Goal: Task Accomplishment & Management: Use online tool/utility

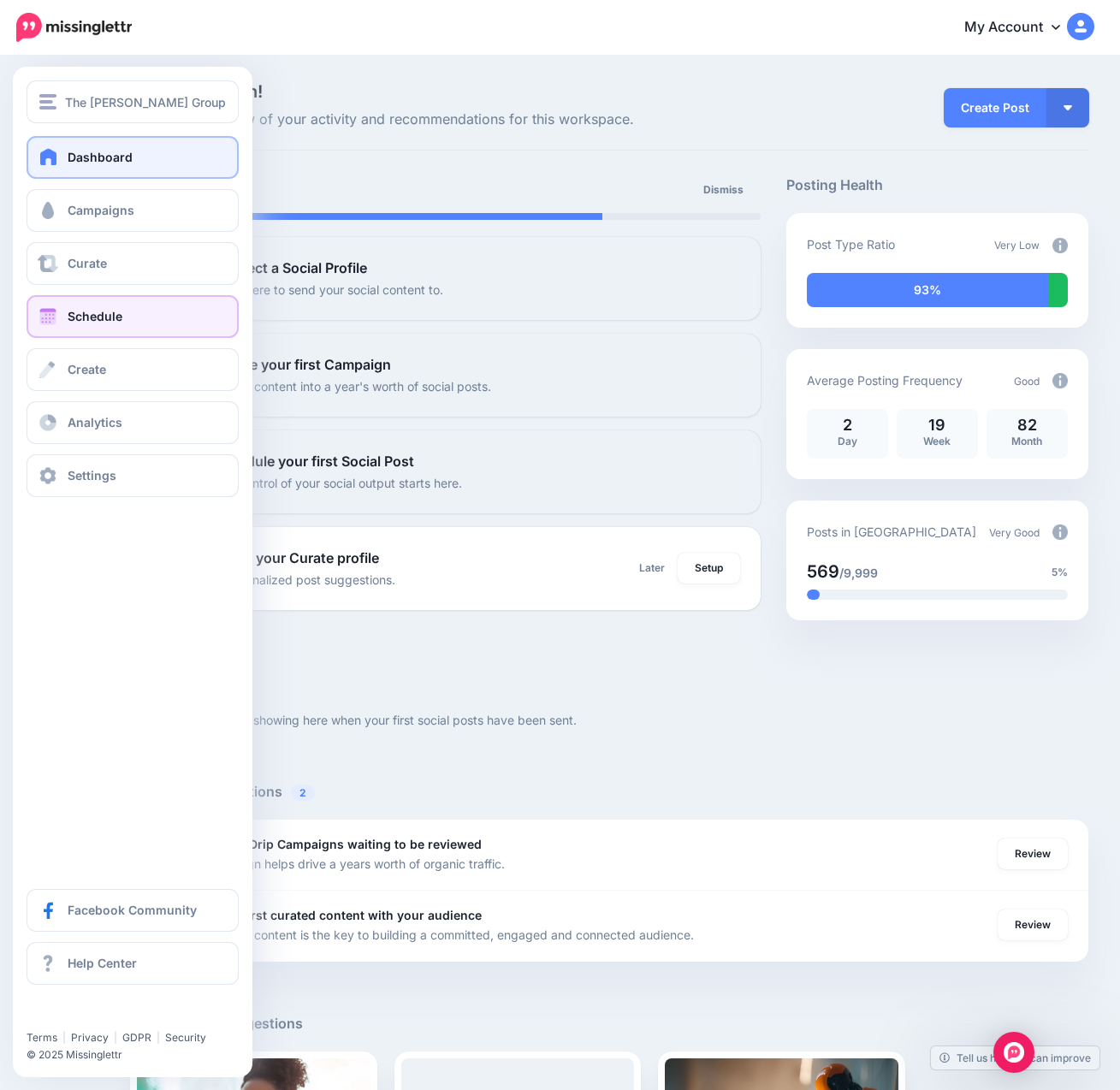
click at [71, 312] on span "Schedule" at bounding box center [95, 316] width 55 height 14
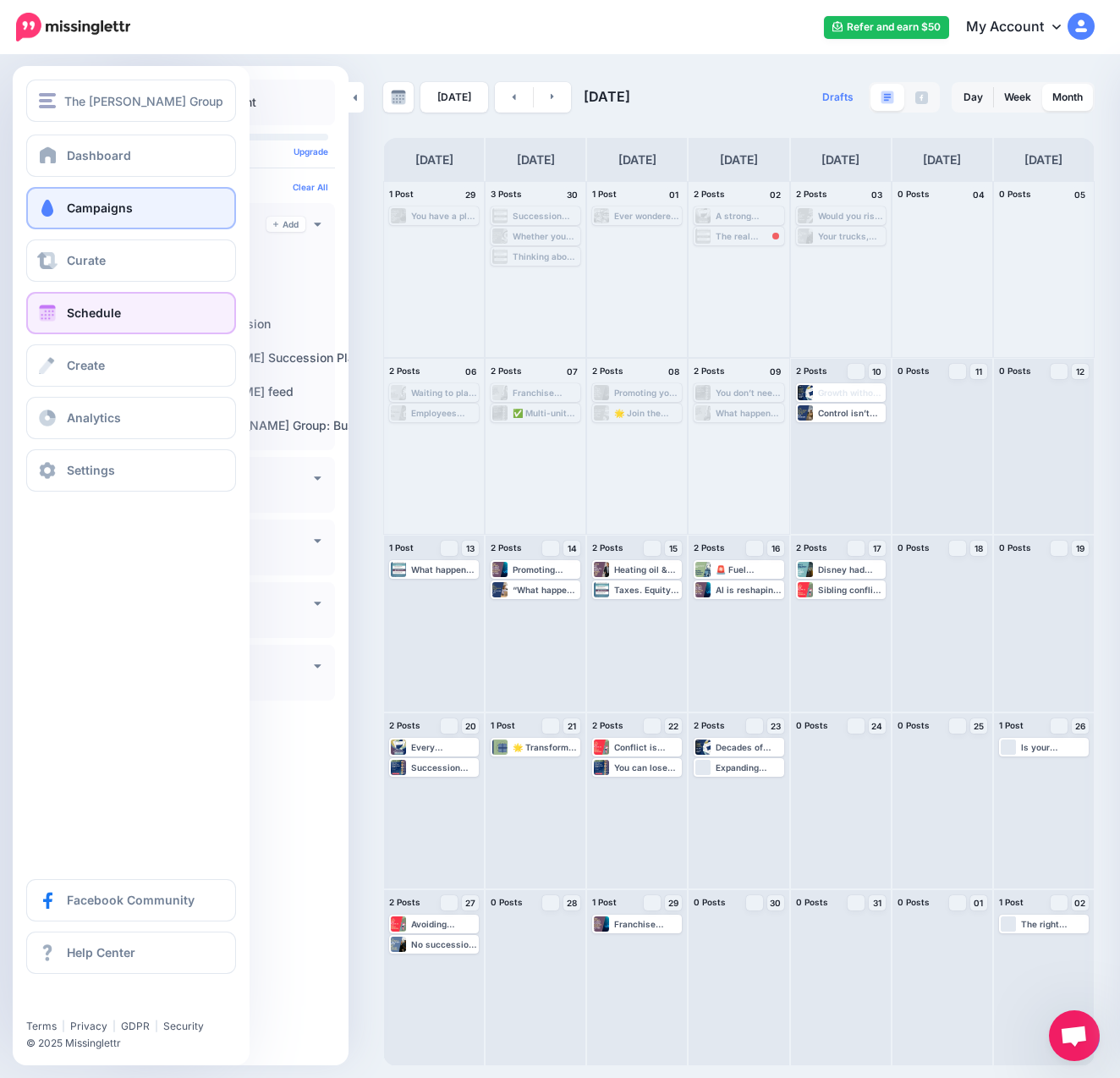
click at [92, 211] on span "Campaigns" at bounding box center [99, 207] width 66 height 14
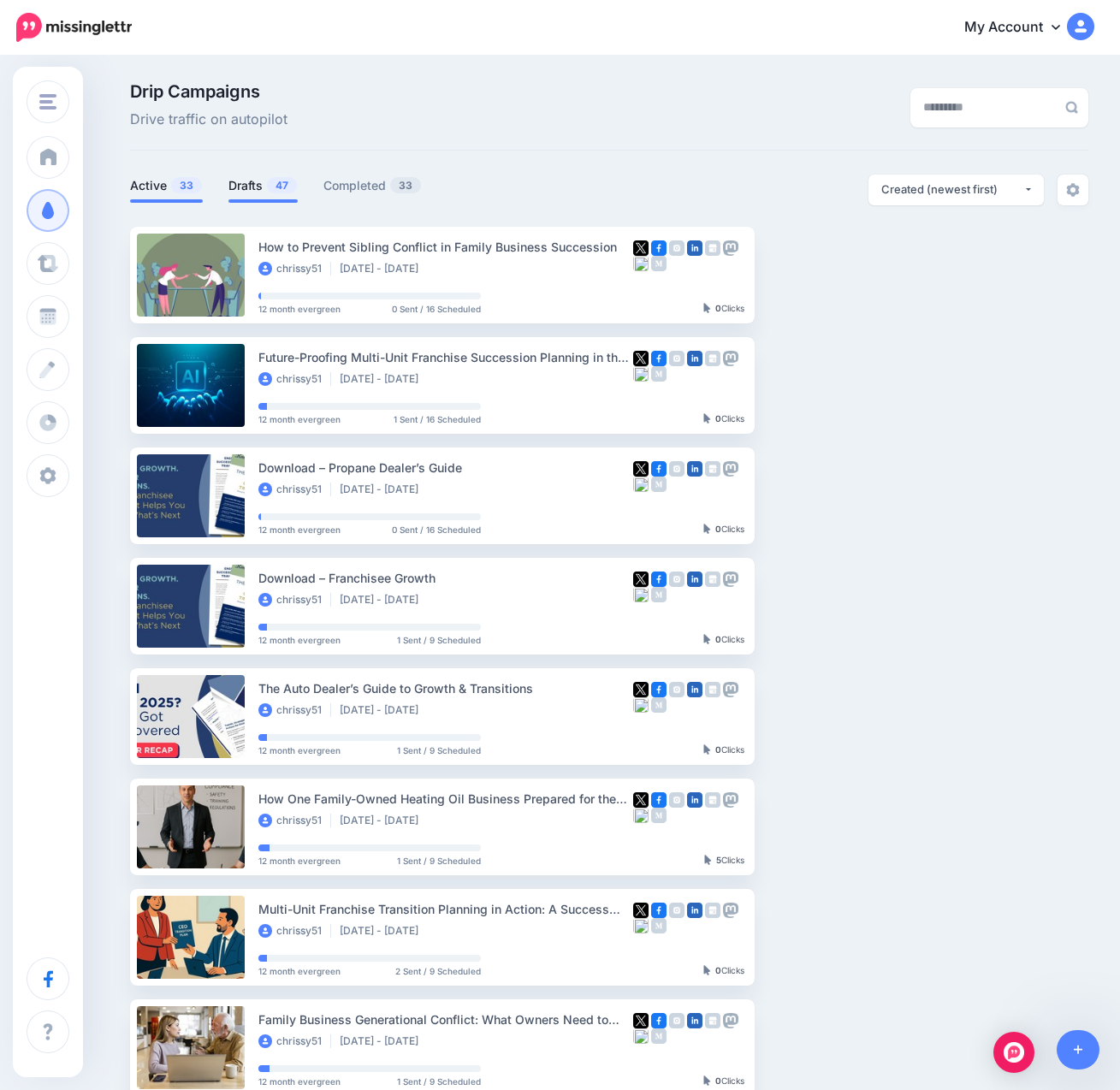
click at [298, 189] on link "Drafts 47" at bounding box center [263, 185] width 70 height 20
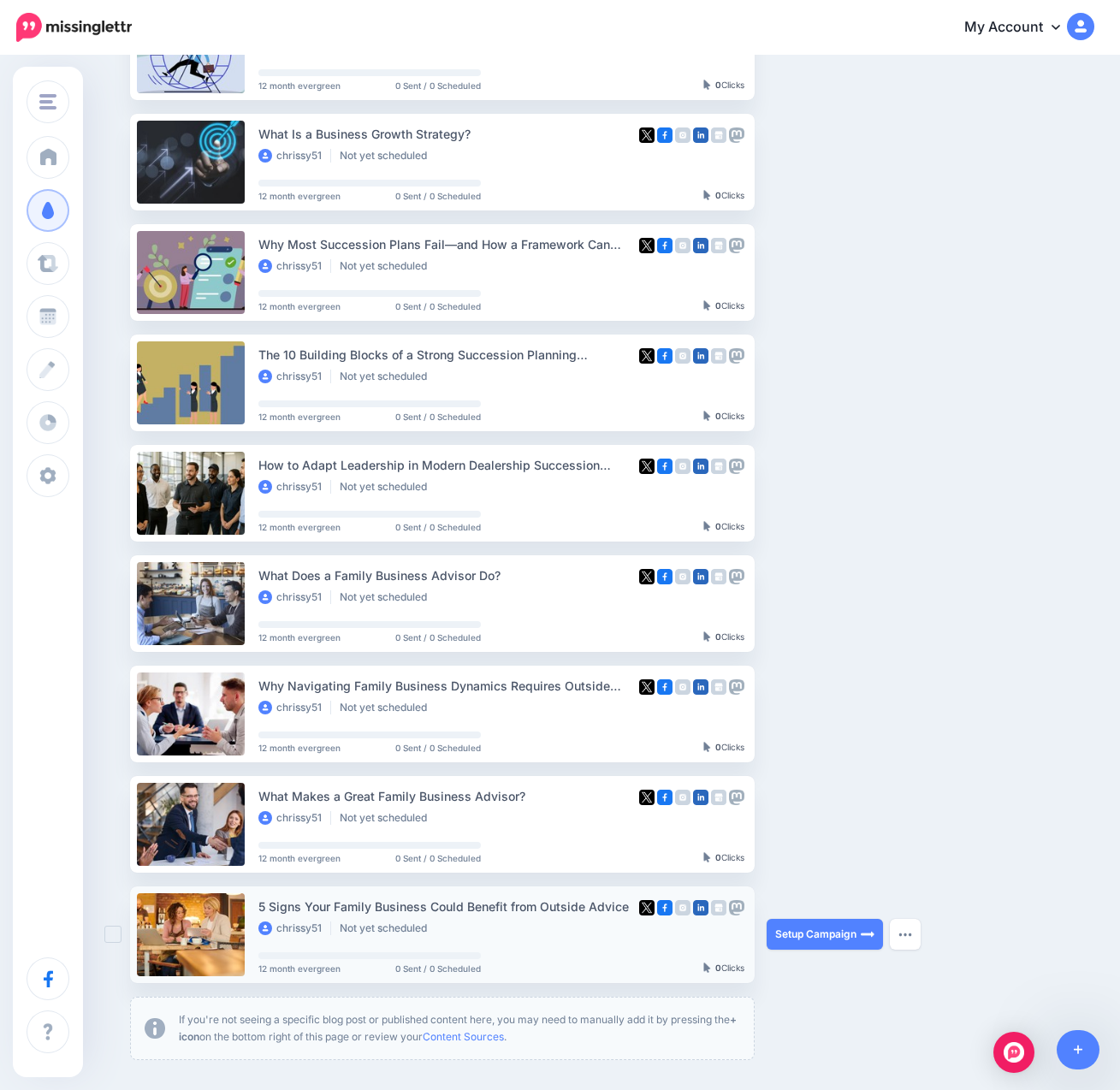
scroll to position [428, 0]
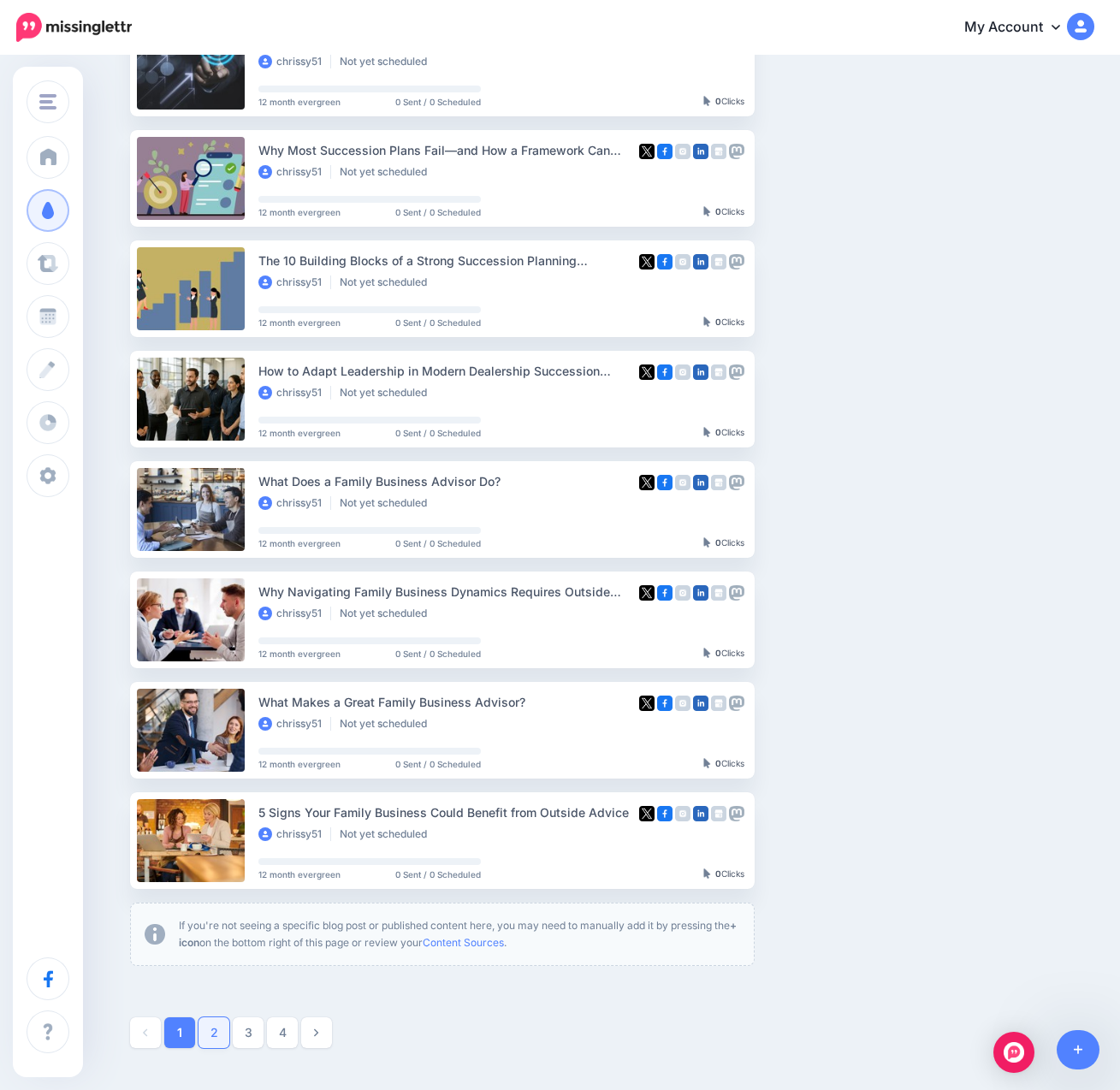
click at [215, 1022] on link "2" at bounding box center [214, 1032] width 31 height 31
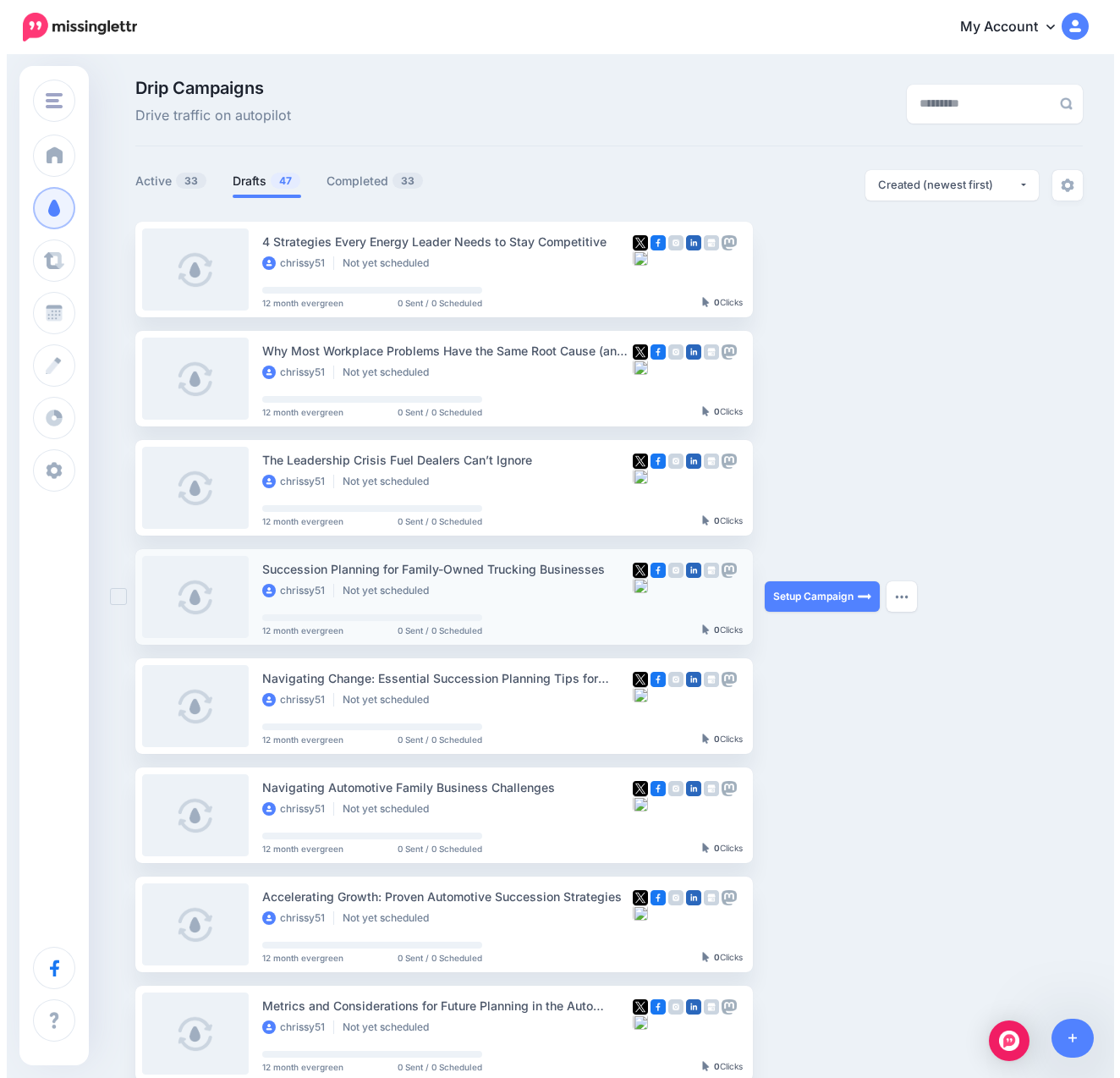
scroll to position [0, 0]
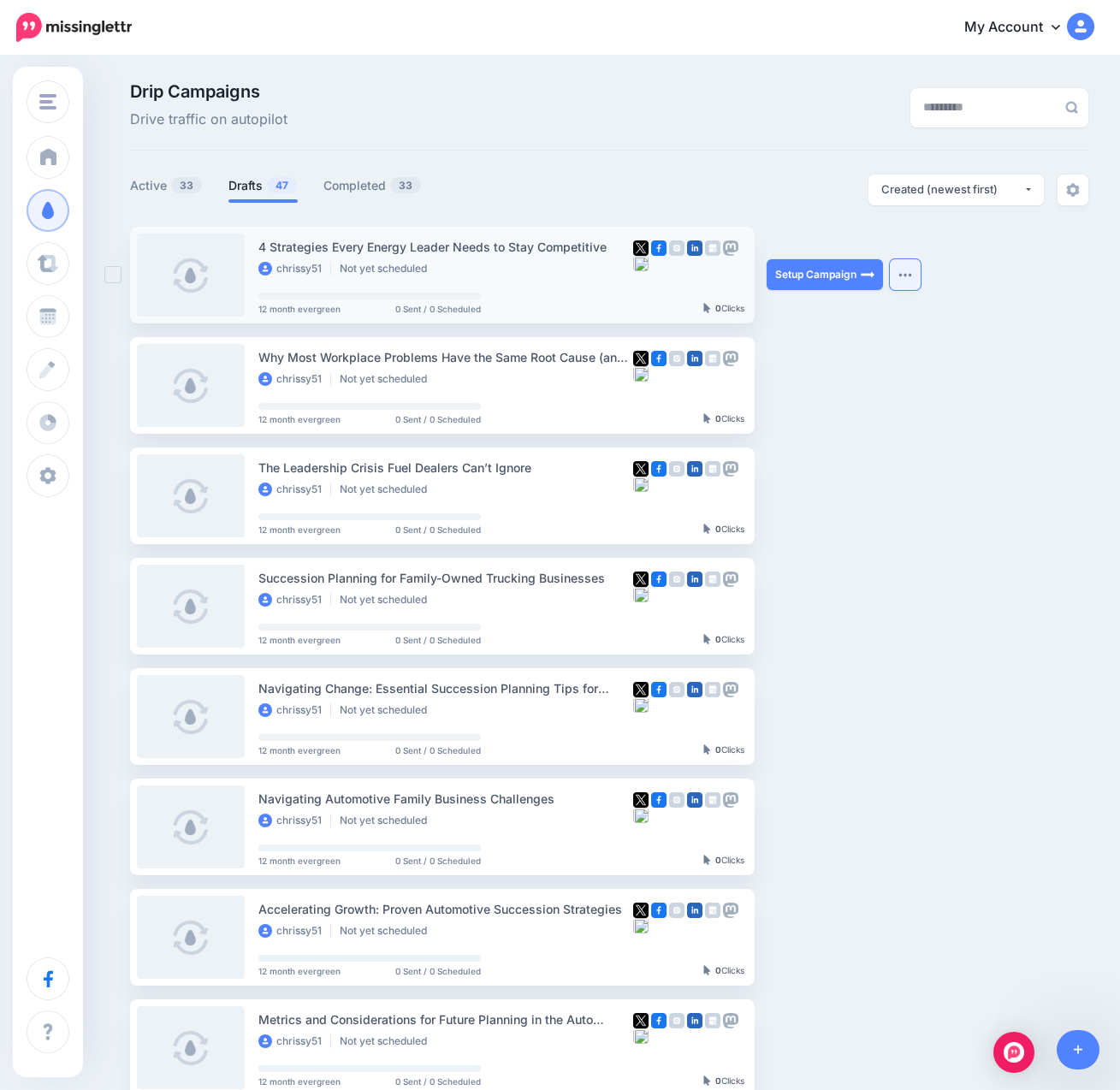
click at [903, 266] on button "button" at bounding box center [905, 274] width 31 height 31
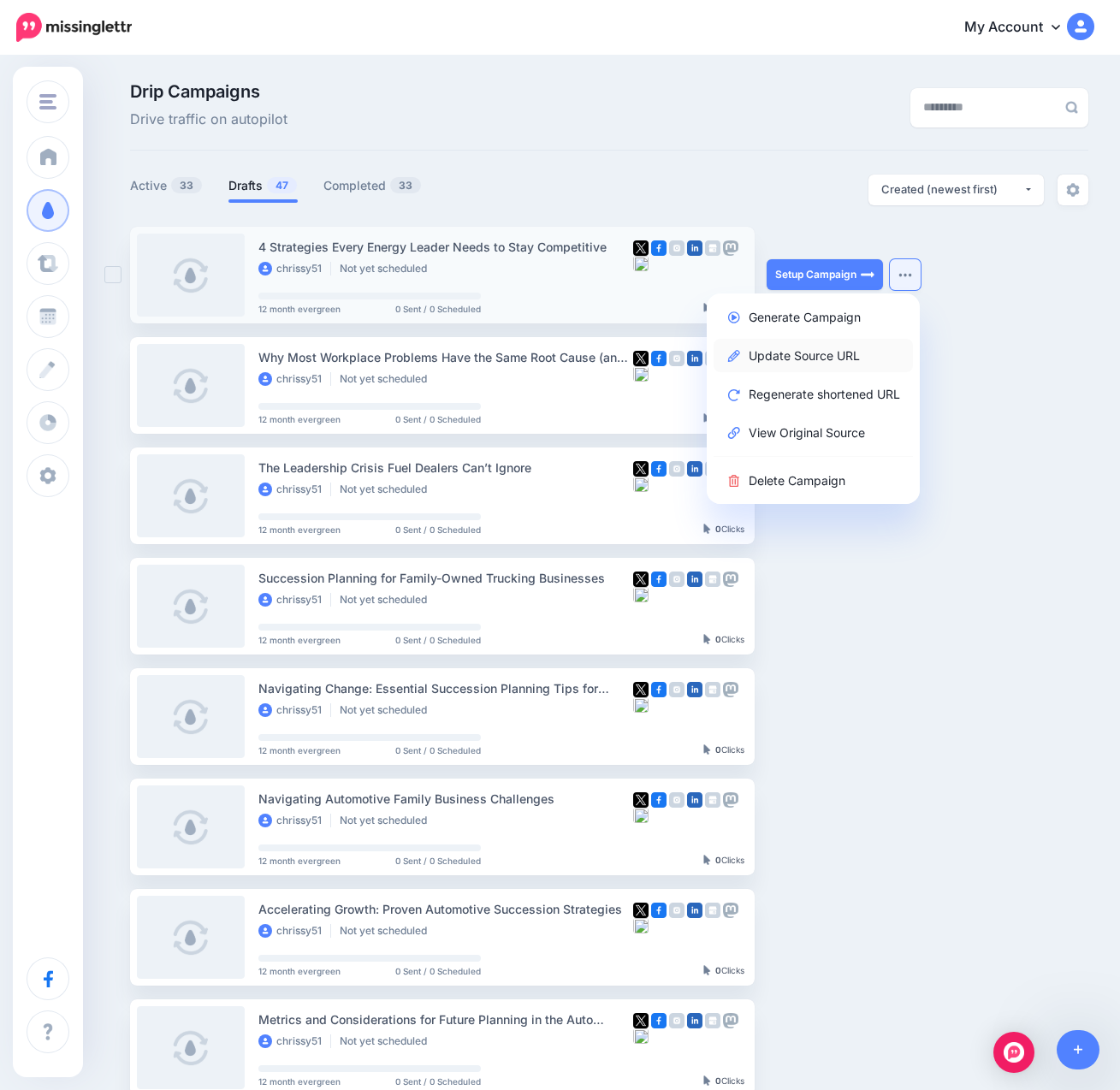
click at [843, 359] on link "Update Source URL" at bounding box center [813, 355] width 199 height 34
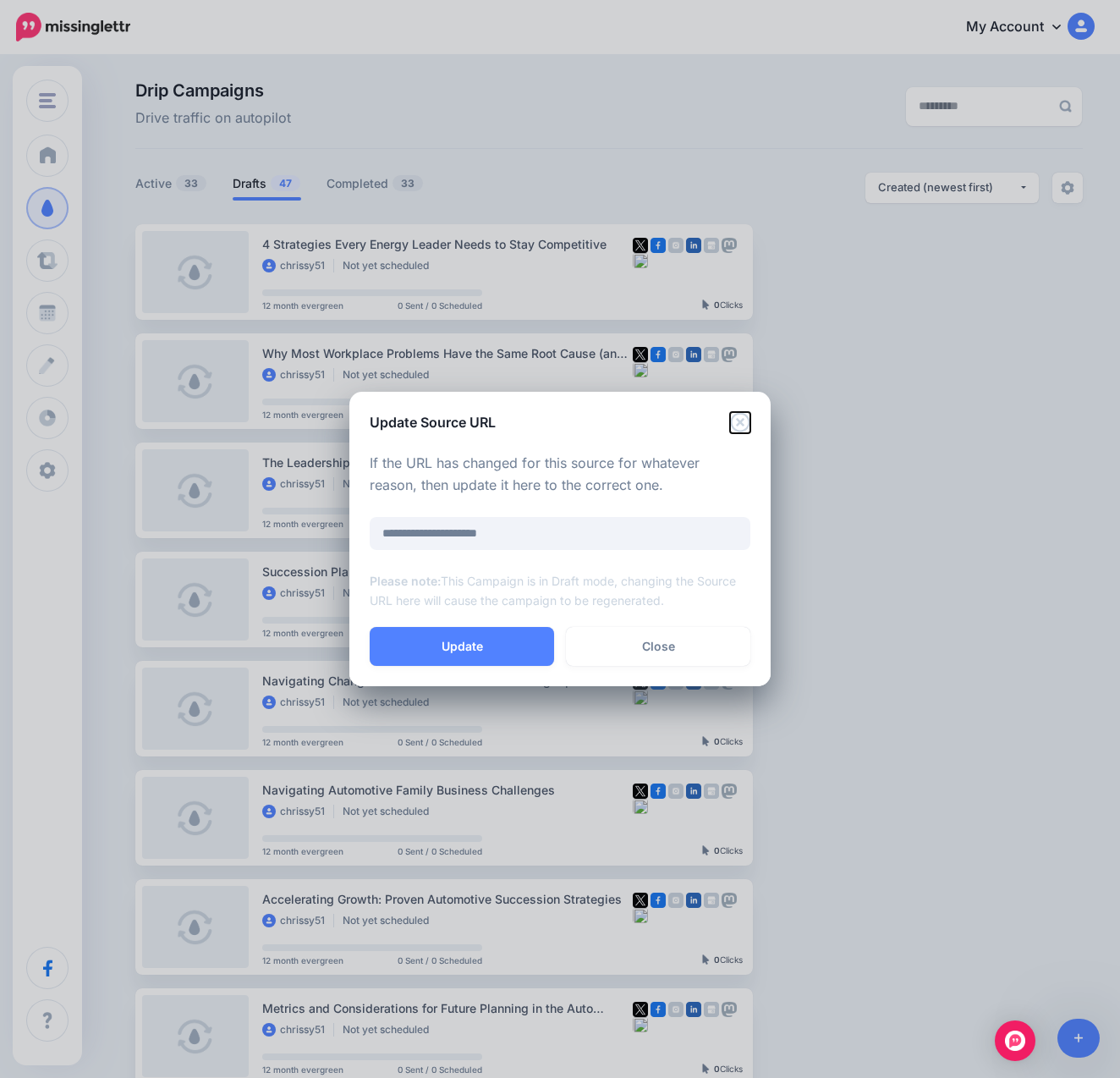
click at [741, 420] on icon "Close" at bounding box center [740, 421] width 19 height 19
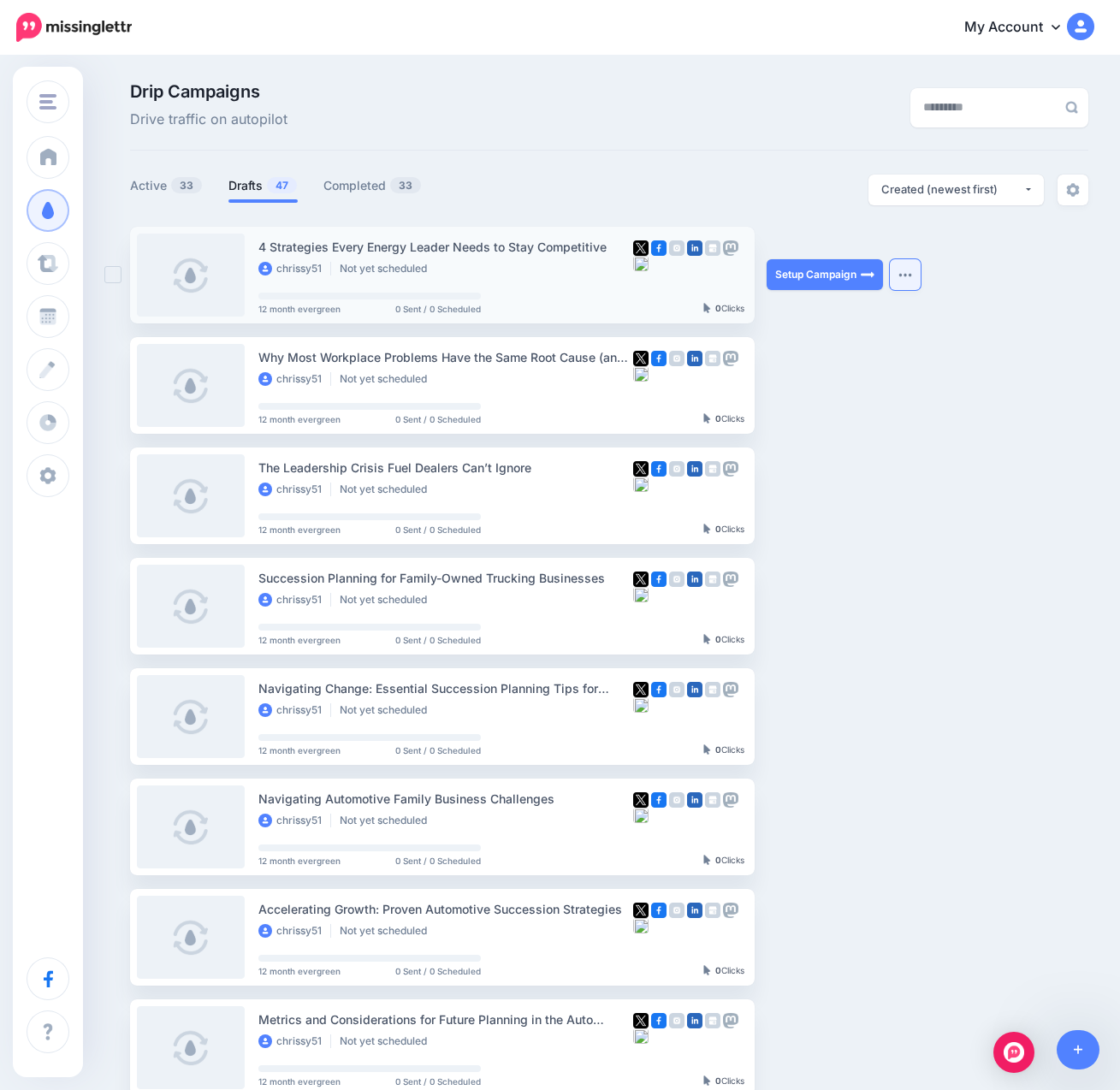
click at [901, 271] on button "button" at bounding box center [905, 274] width 31 height 31
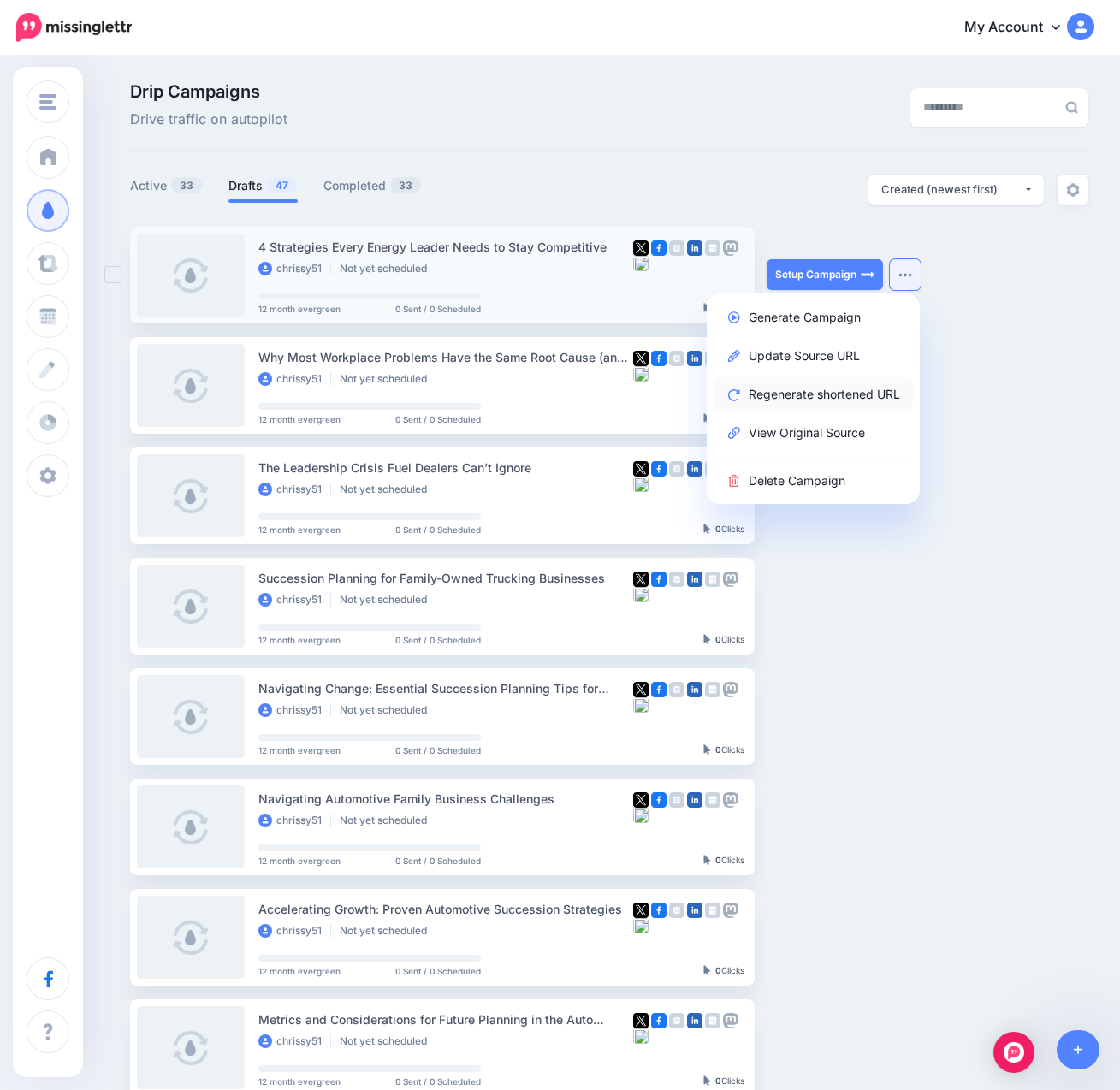
click at [815, 383] on link "Regenerate shortened URL" at bounding box center [813, 393] width 199 height 34
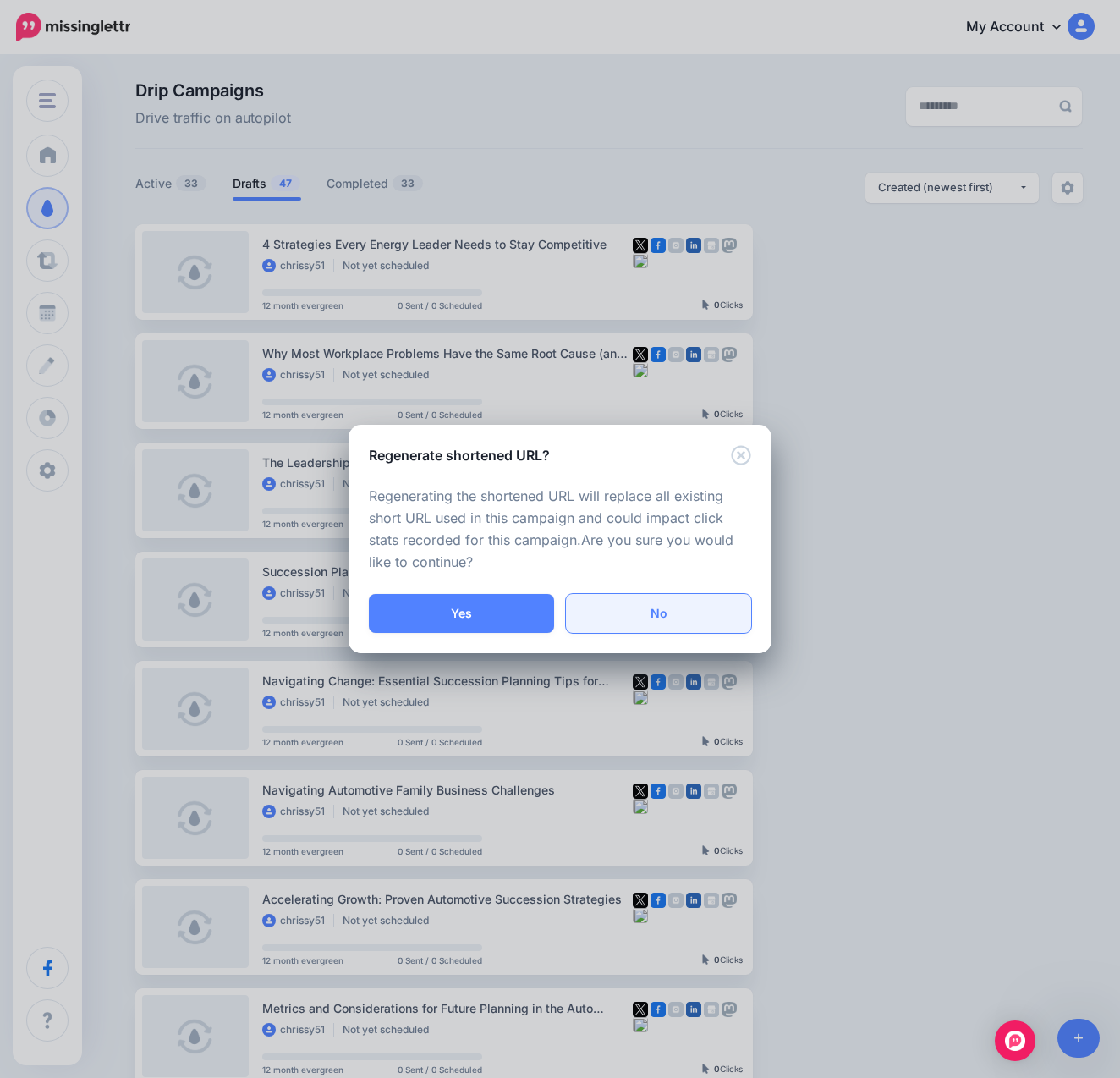
click at [643, 612] on link "No" at bounding box center [658, 613] width 185 height 39
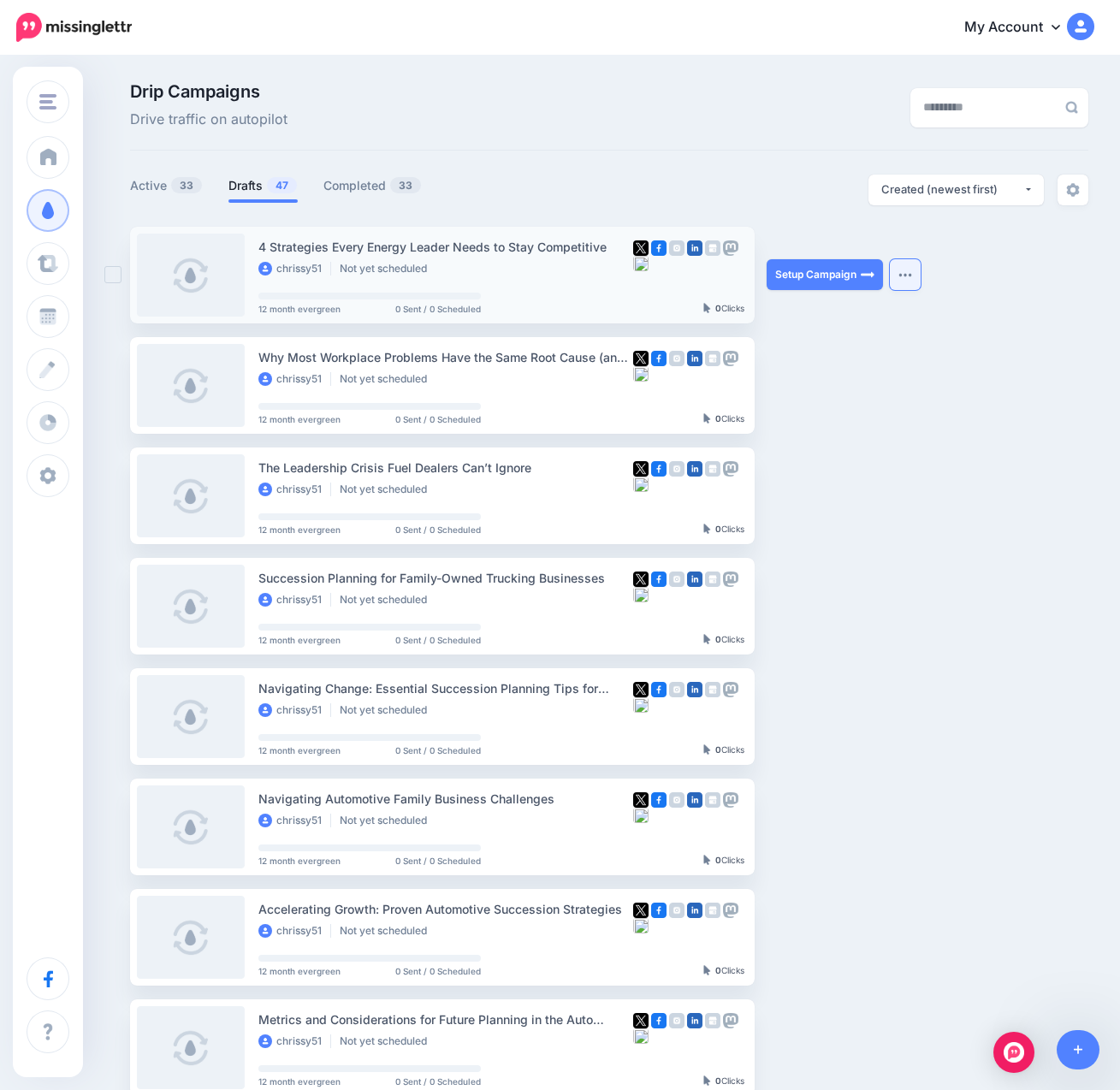
click at [903, 272] on button "button" at bounding box center [905, 274] width 31 height 31
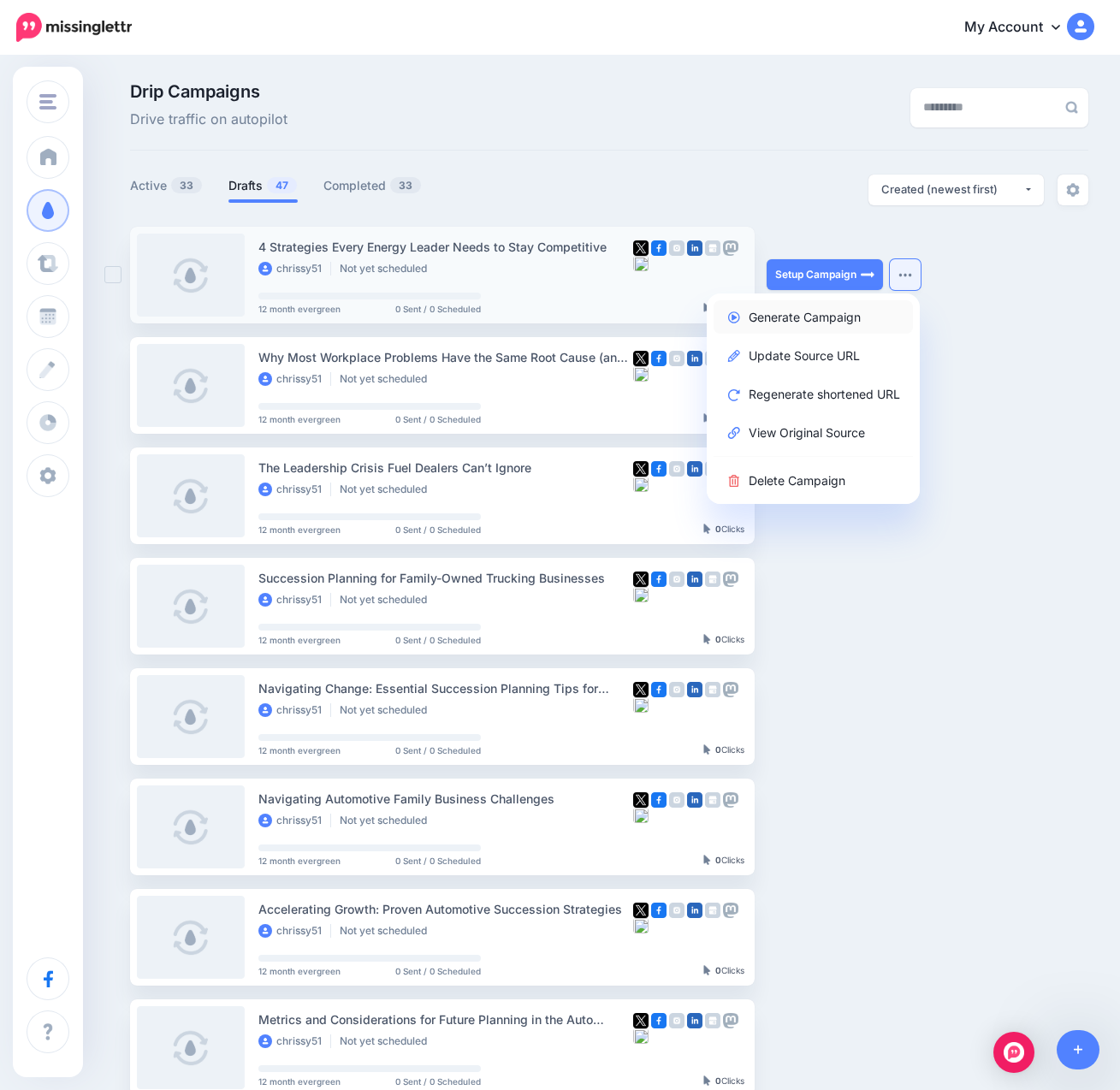
click at [857, 320] on link "Generate Campaign" at bounding box center [813, 317] width 199 height 34
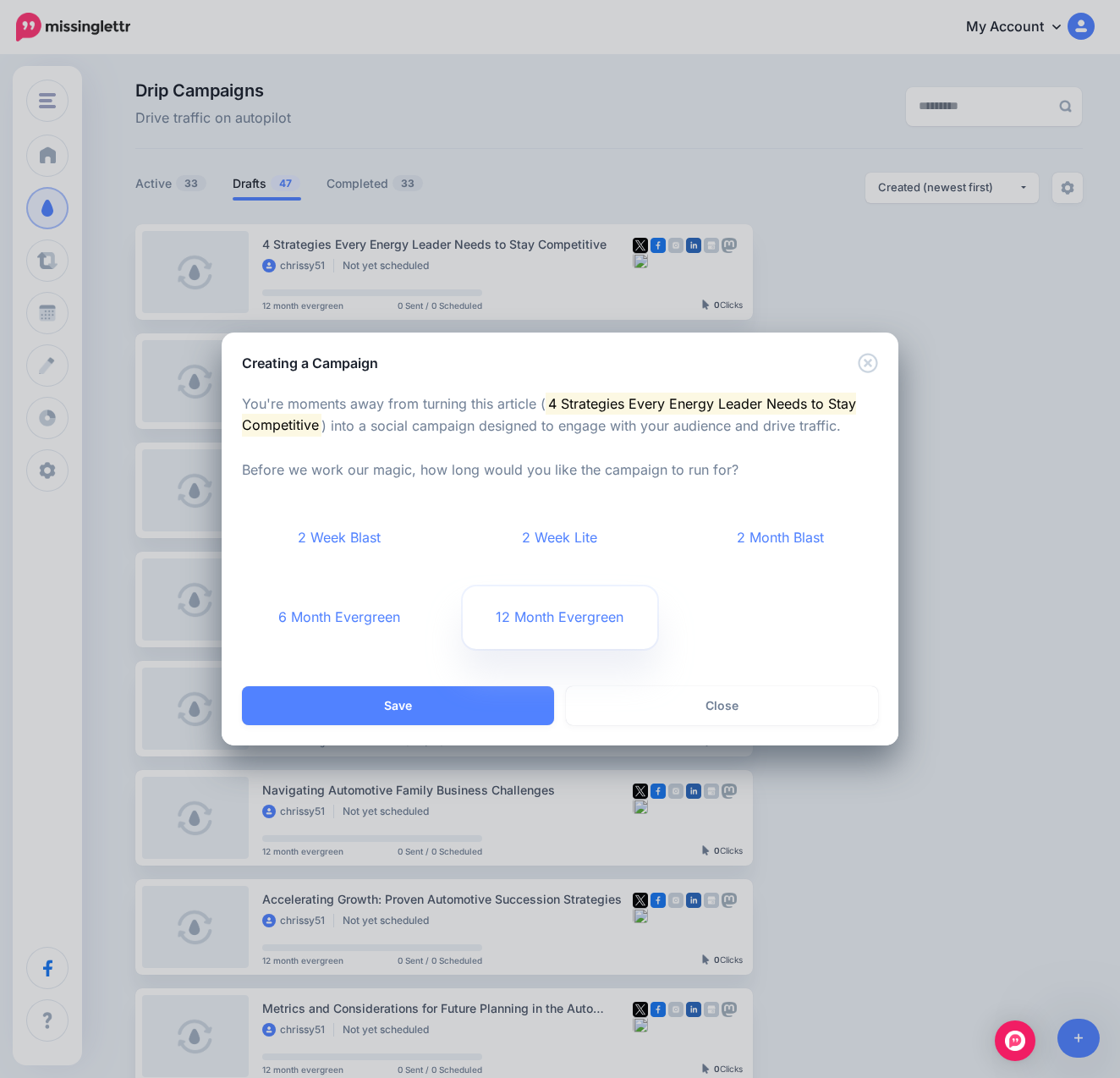
click at [561, 599] on link "12 Month Evergreen" at bounding box center [560, 616] width 195 height 62
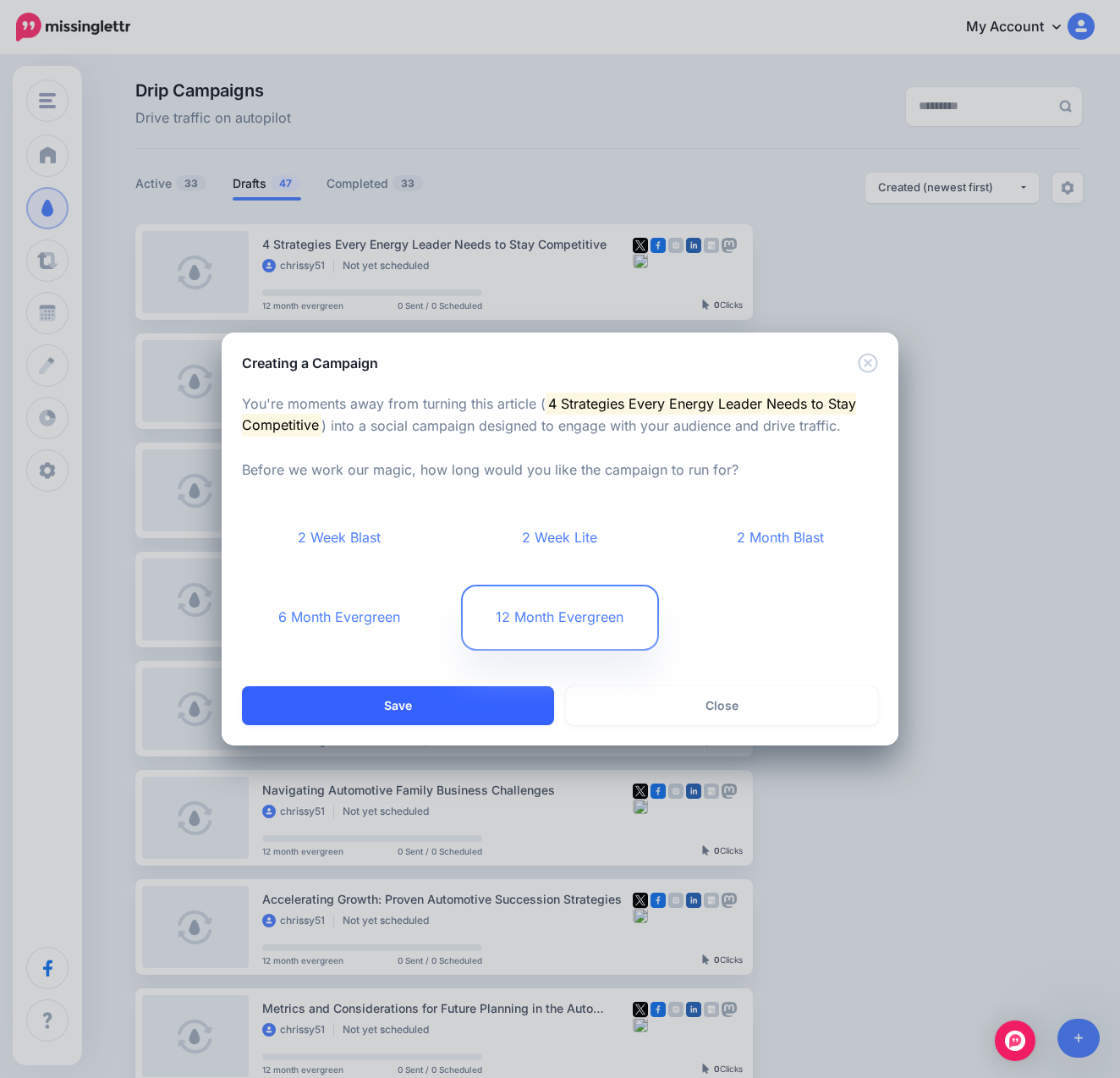
click at [400, 700] on button "Save" at bounding box center [398, 705] width 312 height 39
